Goal: Register for event/course

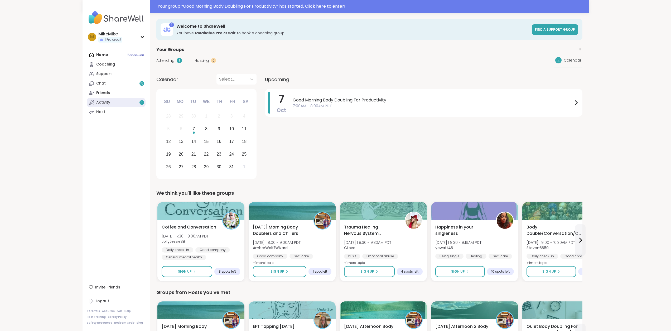
click at [119, 102] on link "Activity 1" at bounding box center [116, 102] width 59 height 9
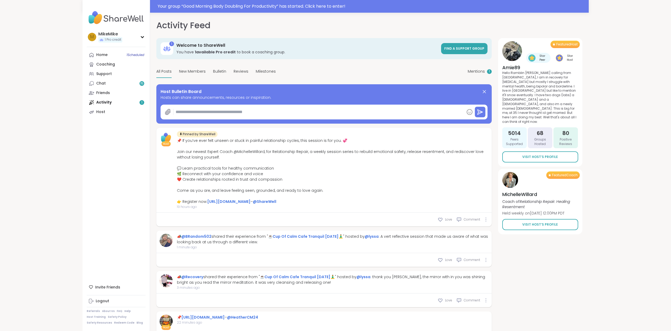
type textarea "*"
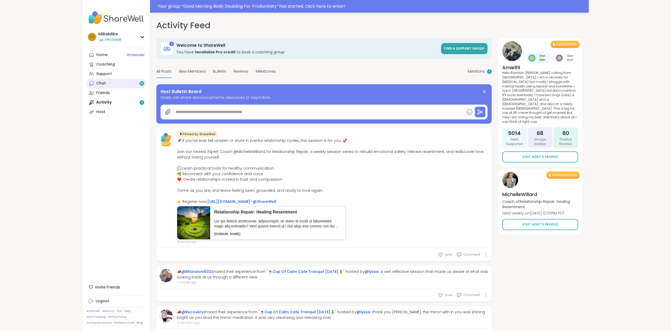
click at [114, 80] on link "Chat 15" at bounding box center [116, 83] width 59 height 9
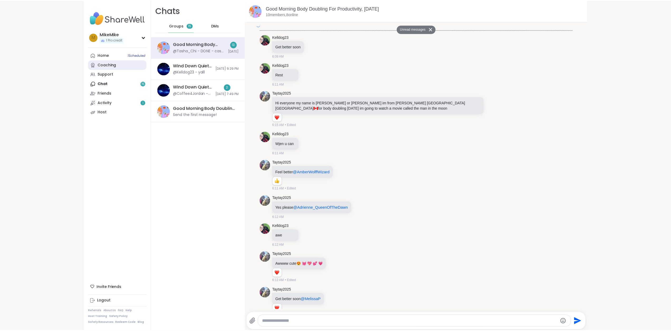
scroll to position [1046, 0]
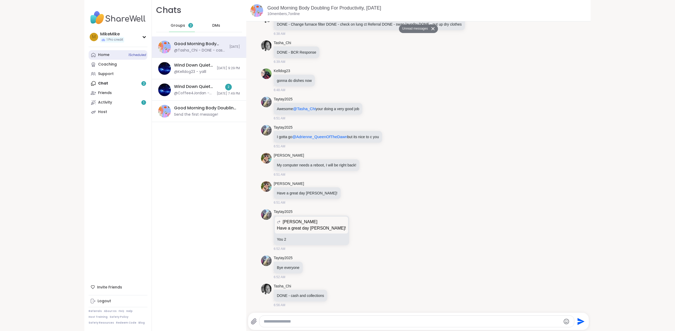
click at [114, 53] on link "Home 1 Scheduled" at bounding box center [118, 54] width 59 height 9
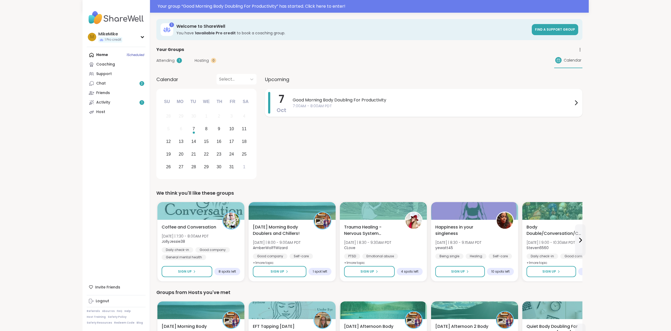
click at [346, 109] on div "Good Morning Body Doubling For Productivity 7:00AM - 8:00AM PDT" at bounding box center [436, 103] width 287 height 22
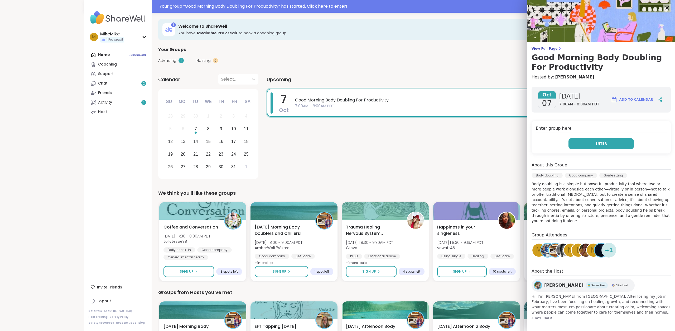
click at [592, 142] on button "Enter" at bounding box center [601, 143] width 65 height 11
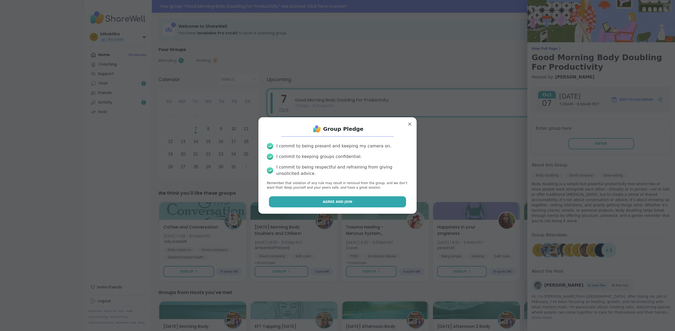
click at [372, 204] on button "Agree and Join" at bounding box center [337, 201] width 137 height 11
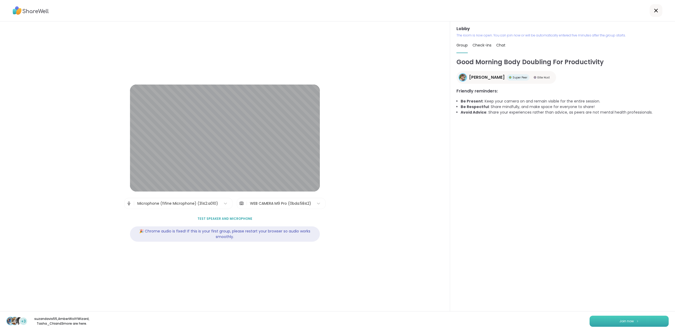
click at [624, 322] on span "Join now" at bounding box center [627, 320] width 15 height 5
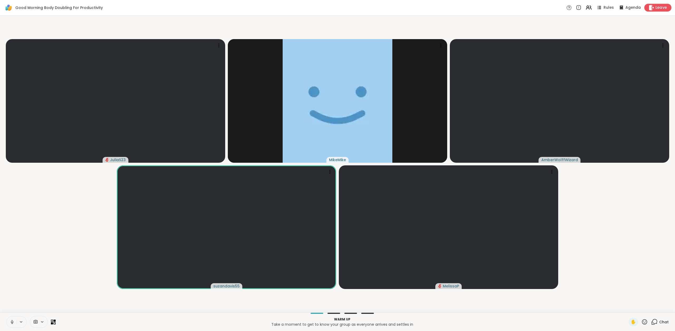
click at [662, 8] on span "Leave" at bounding box center [662, 8] width 12 height 6
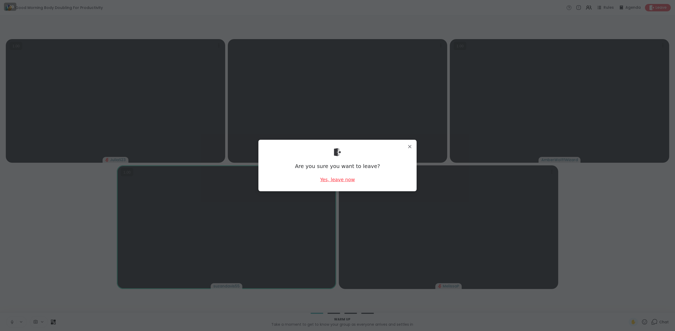
click at [336, 180] on div "Yes, leave now" at bounding box center [337, 179] width 35 height 7
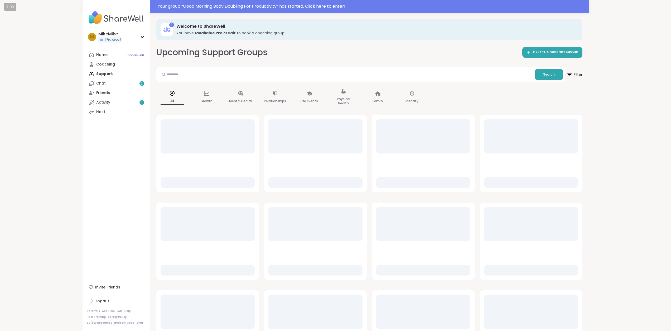
click at [2, 125] on div "Your group “ Good Morning Body Doubling For Productivity ” has started. Click h…" at bounding box center [335, 186] width 671 height 372
click at [11, 120] on div "Your group “ Good Morning Body Doubling For Productivity ” has started. Click h…" at bounding box center [335, 186] width 671 height 372
click at [26, 117] on div "Your group “ Good Morning Body Doubling For Productivity ” has started. Click h…" at bounding box center [335, 186] width 671 height 372
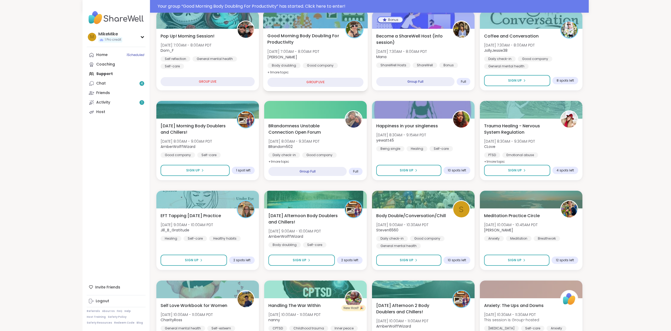
scroll to position [106, 0]
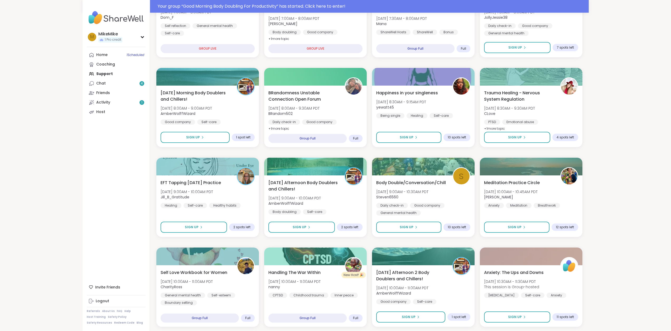
scroll to position [101, 0]
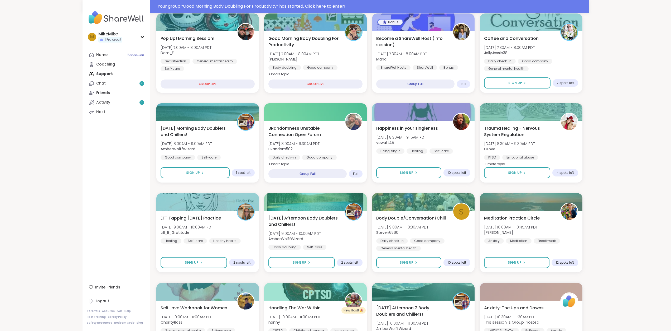
click at [92, 73] on div "Home 1 Scheduled Coaching Support Chat 4 Friends Activity 1 Host" at bounding box center [116, 83] width 59 height 66
drag, startPoint x: 109, startPoint y: 74, endPoint x: 116, endPoint y: 76, distance: 6.6
click at [111, 75] on div "Home 1 Scheduled Coaching Support Chat 4 Friends Activity 1 Host" at bounding box center [116, 83] width 59 height 66
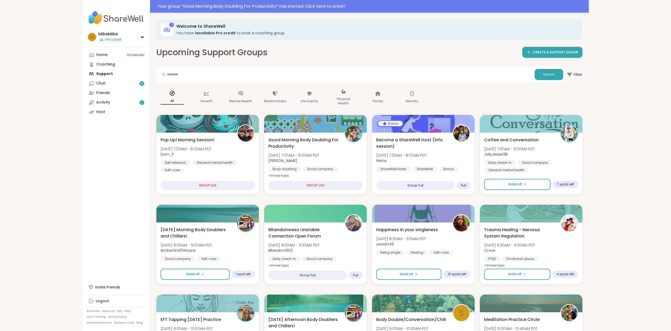
click at [221, 80] on div at bounding box center [346, 74] width 374 height 11
drag, startPoint x: 222, startPoint y: 78, endPoint x: 219, endPoint y: 76, distance: 3.4
click at [222, 78] on input "text" at bounding box center [346, 74] width 374 height 11
type input "**********"
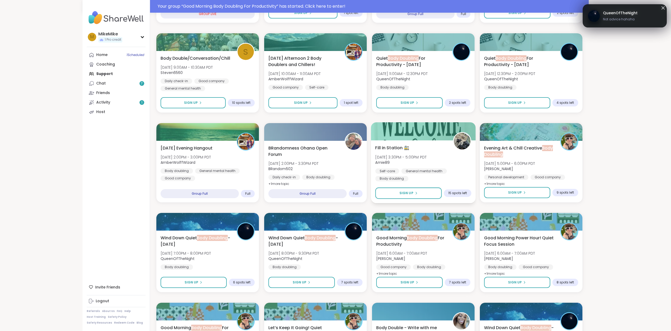
scroll to position [211, 0]
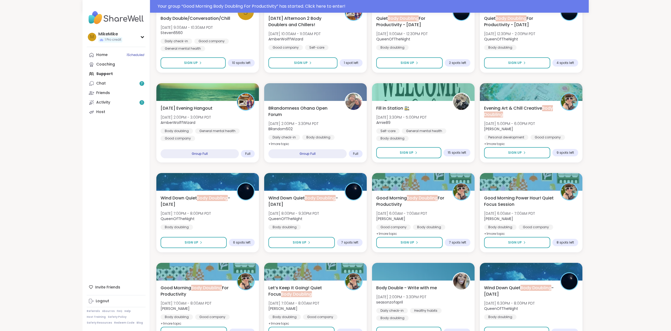
click at [637, 155] on div "**********" at bounding box center [335, 255] width 671 height 933
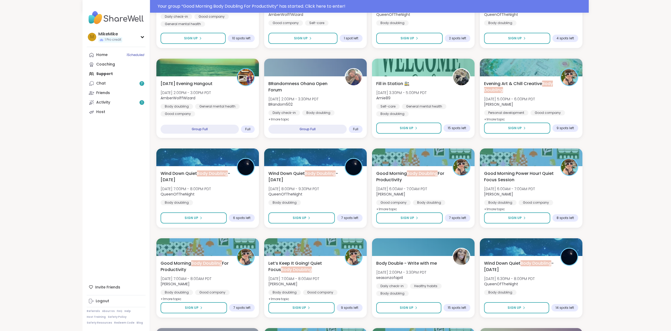
scroll to position [237, 0]
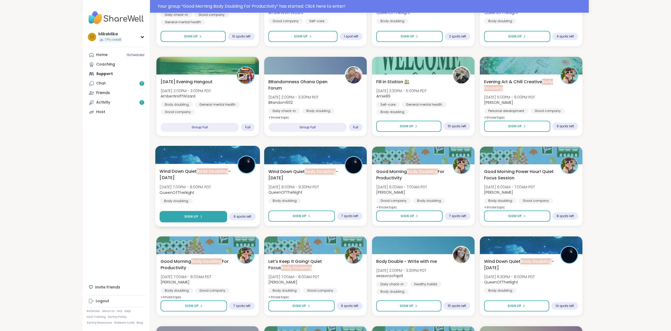
click at [208, 214] on button "Sign Up" at bounding box center [194, 216] width 68 height 11
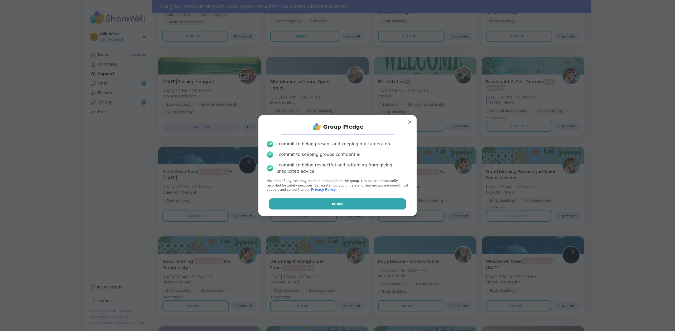
click at [316, 202] on button "Agree" at bounding box center [337, 203] width 137 height 11
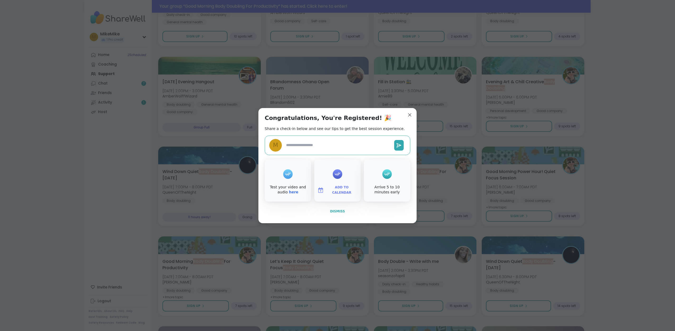
click at [341, 212] on span "Dismiss" at bounding box center [337, 211] width 15 height 4
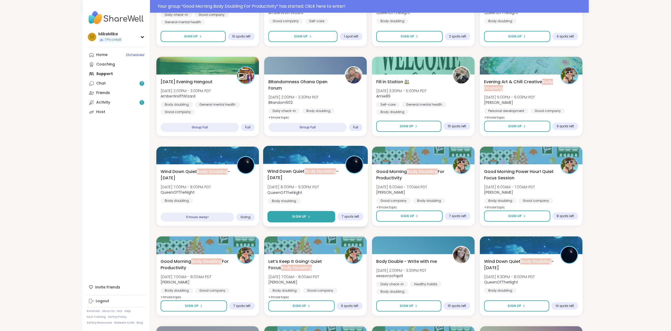
click at [302, 217] on span "Sign Up" at bounding box center [299, 216] width 14 height 5
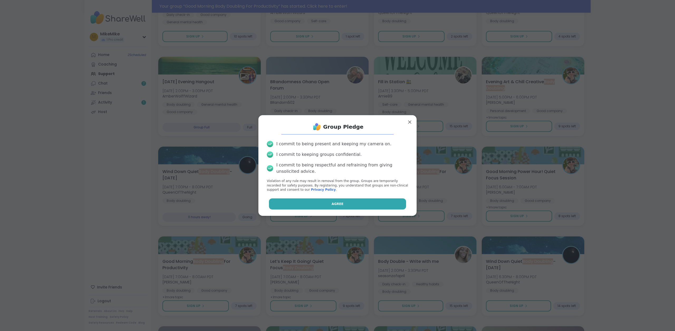
click at [329, 207] on button "Agree" at bounding box center [337, 203] width 137 height 11
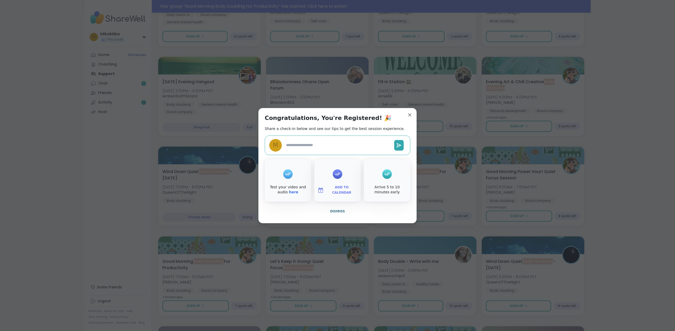
click at [340, 215] on button "Dismiss" at bounding box center [338, 210] width 146 height 11
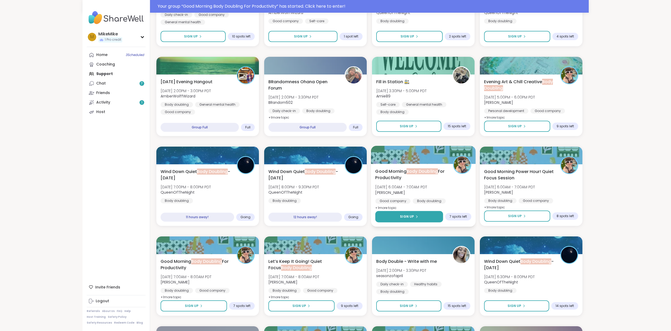
click at [424, 215] on button "Sign Up" at bounding box center [409, 216] width 68 height 11
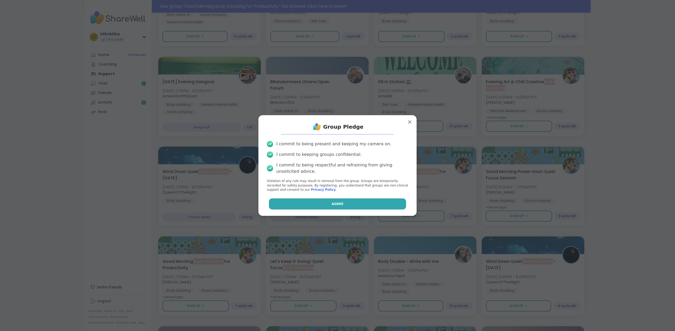
click at [347, 201] on button "Agree" at bounding box center [337, 203] width 137 height 11
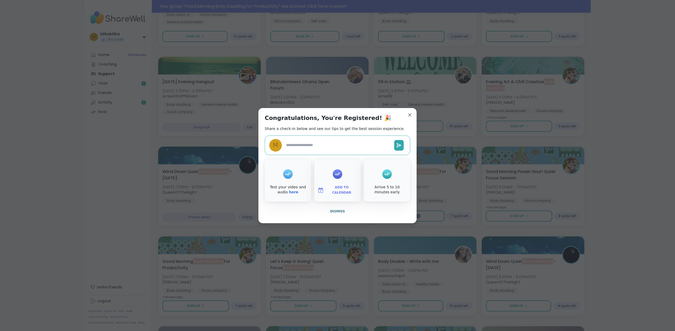
type textarea "*"
click at [339, 212] on span "Dismiss" at bounding box center [337, 211] width 15 height 4
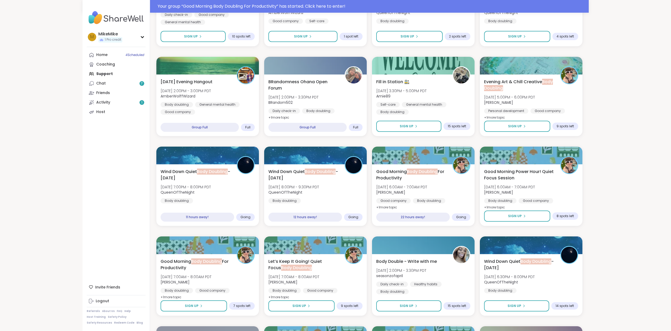
click at [623, 127] on div "**********" at bounding box center [335, 229] width 671 height 933
click at [622, 127] on div "**********" at bounding box center [335, 229] width 671 height 933
